Goal: Entertainment & Leisure: Consume media (video, audio)

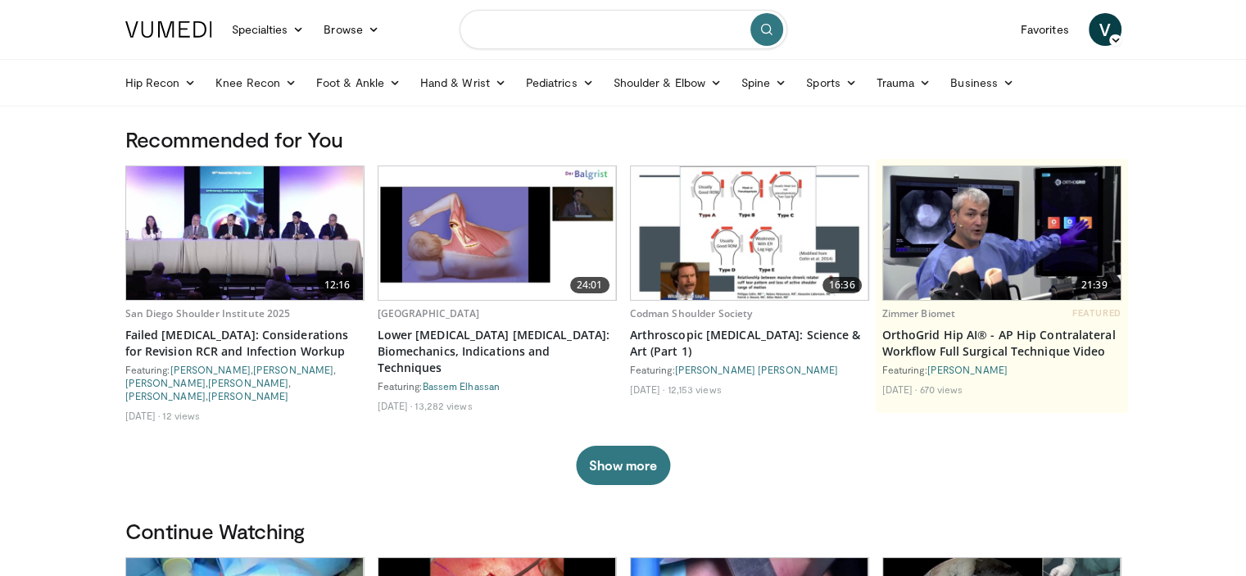
click at [622, 34] on input "Search topics, interventions" at bounding box center [623, 29] width 328 height 39
type input "**********"
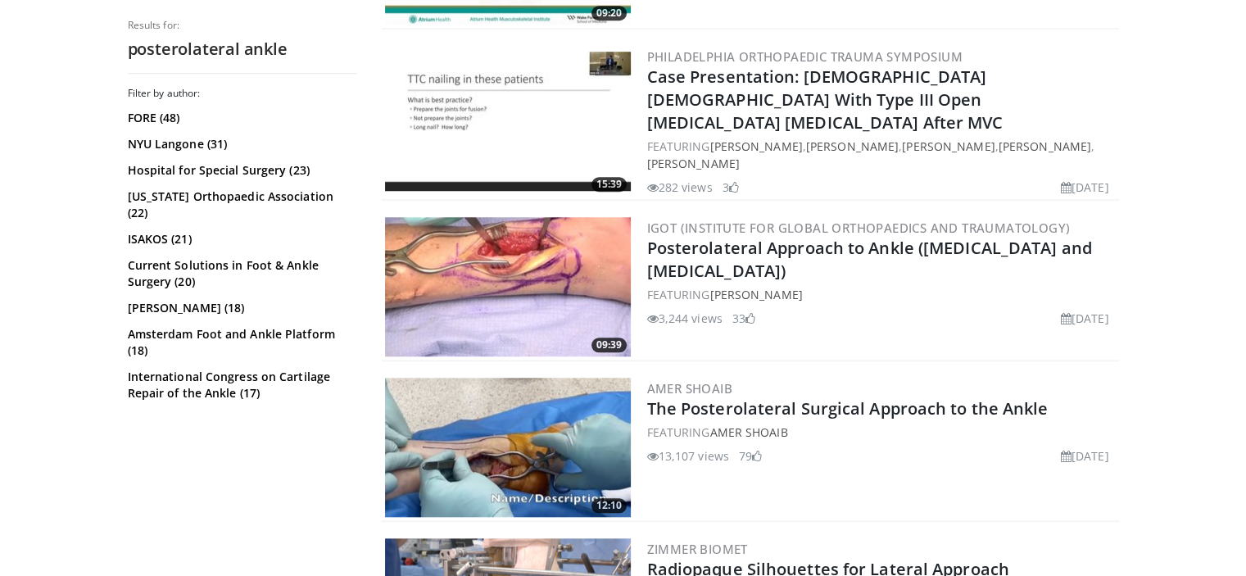
scroll to position [1424, 0]
click at [472, 243] on img at bounding box center [508, 285] width 246 height 139
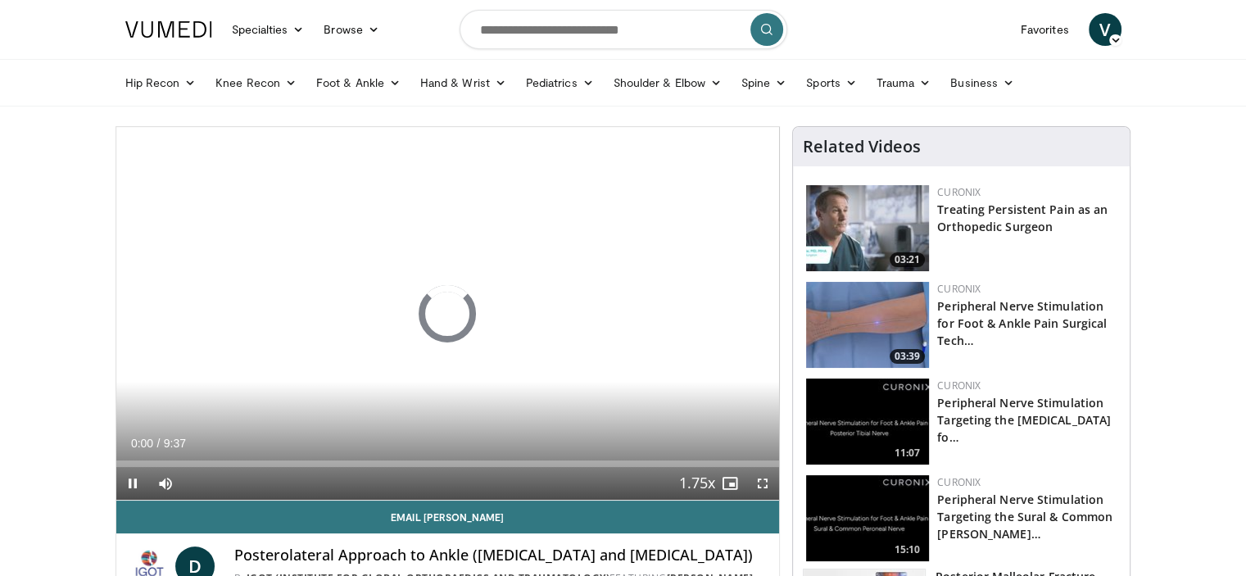
click at [472, 243] on div "10 seconds Tap to unmute" at bounding box center [447, 313] width 663 height 373
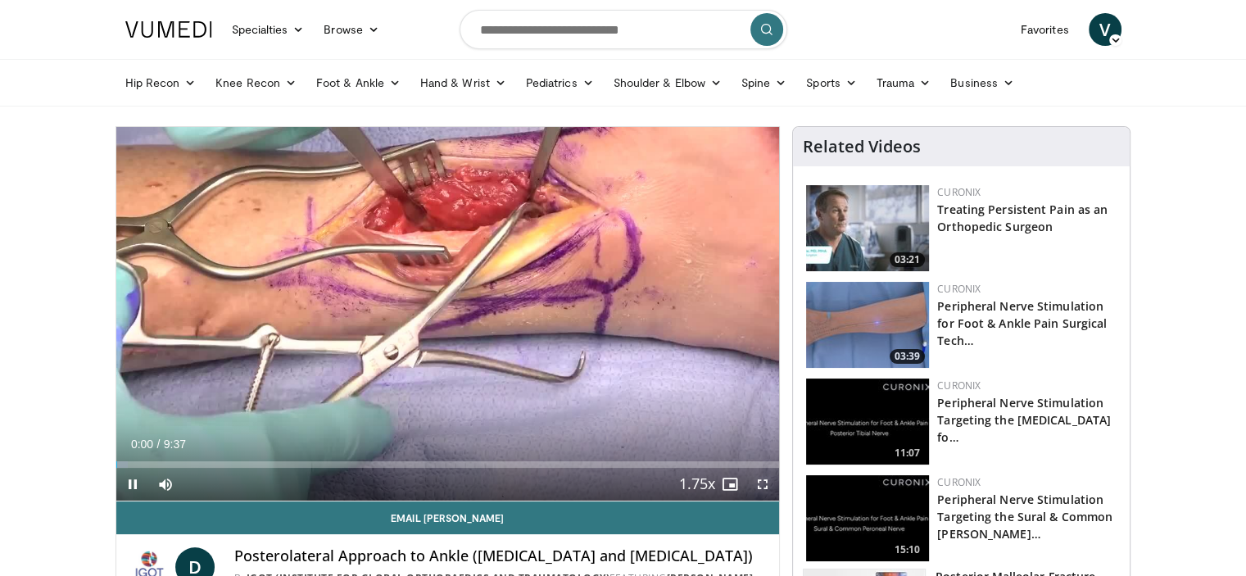
click at [758, 481] on span "Video Player" at bounding box center [762, 484] width 33 height 33
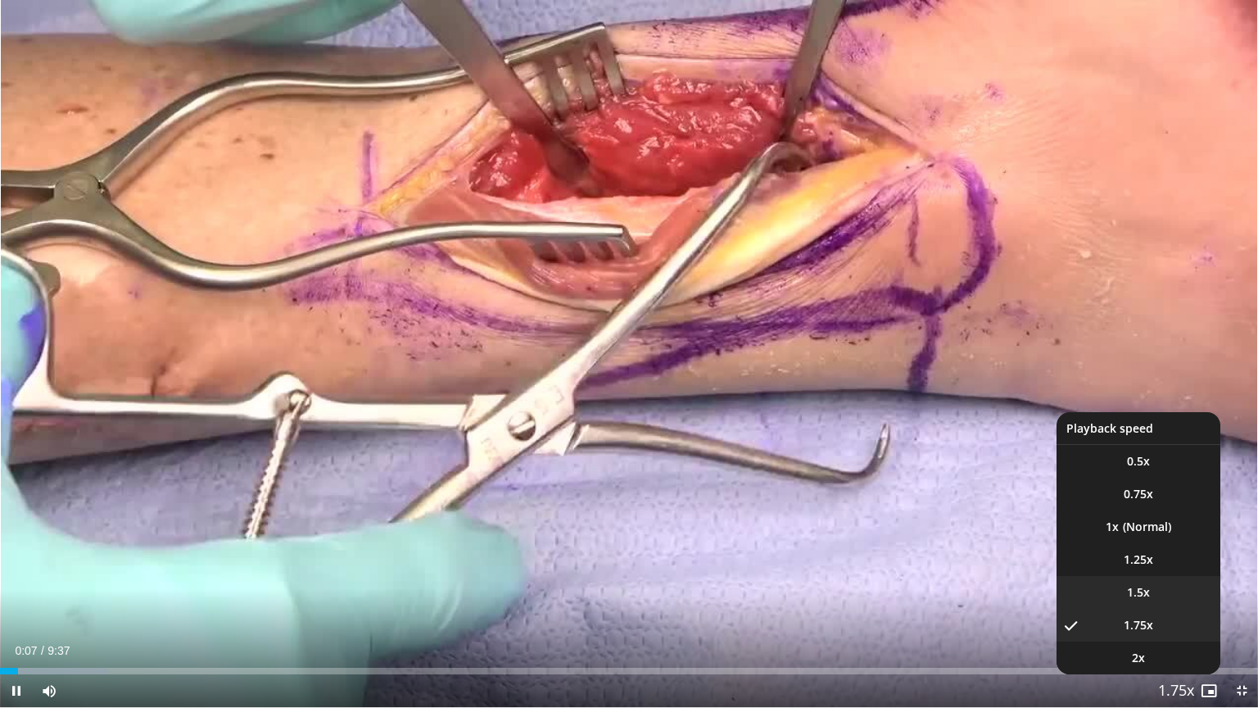
click at [1154, 575] on li "1.5x" at bounding box center [1139, 592] width 164 height 33
